Goal: Transaction & Acquisition: Subscribe to service/newsletter

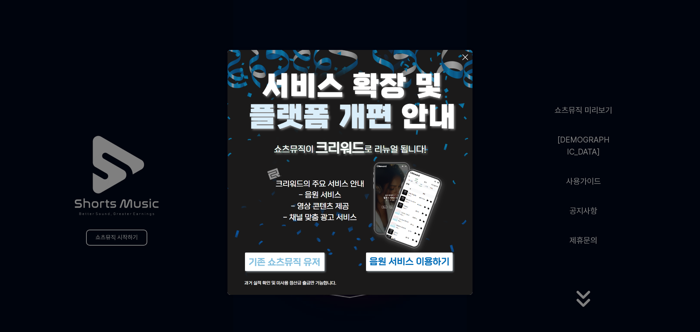
click at [539, 91] on button at bounding box center [350, 166] width 700 height 332
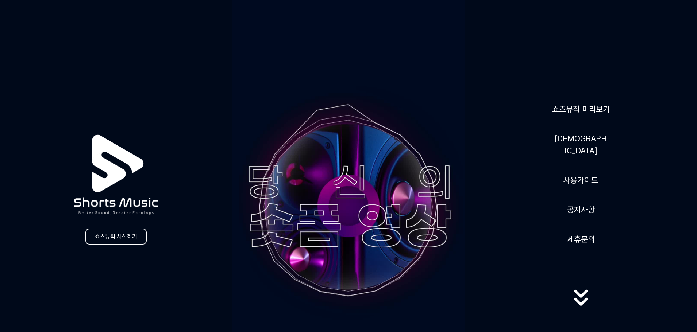
click at [578, 297] on icon at bounding box center [580, 297] width 47 height 29
click at [329, 202] on video at bounding box center [348, 206] width 232 height 413
click at [111, 233] on link "쇼츠뮤직 시작하기" at bounding box center [115, 237] width 61 height 16
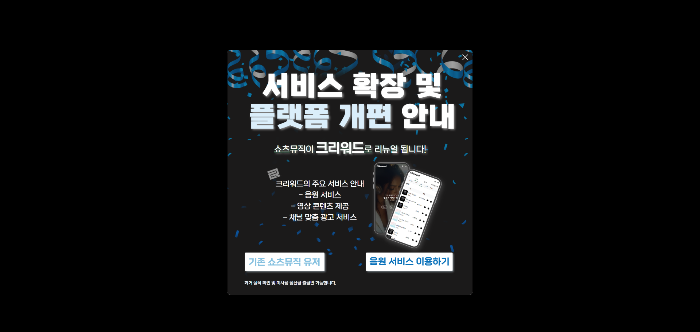
click at [405, 265] on img at bounding box center [409, 261] width 91 height 27
click at [411, 260] on img at bounding box center [409, 261] width 91 height 27
click at [274, 263] on img at bounding box center [284, 261] width 91 height 27
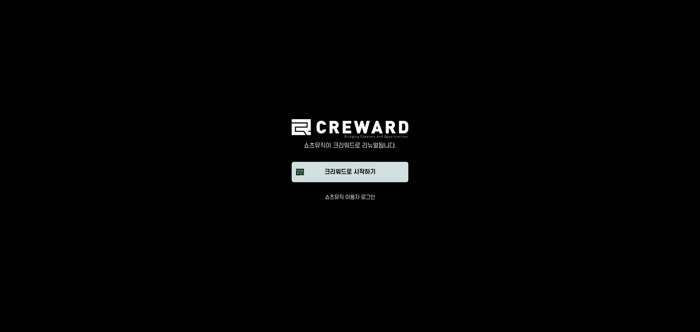
click at [317, 172] on button "크리워드로 시작하기" at bounding box center [350, 172] width 117 height 20
